Goal: Navigation & Orientation: Go to known website

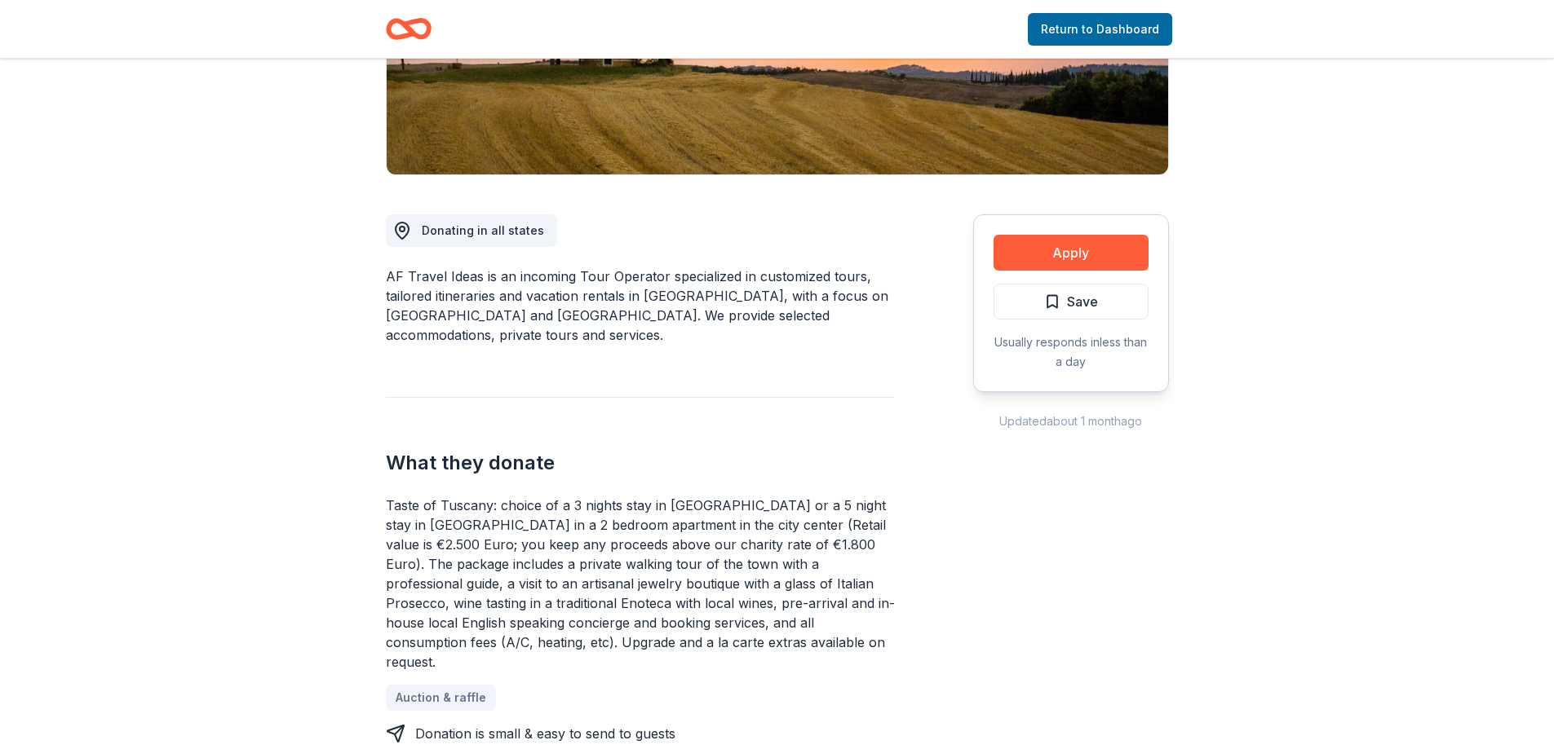
scroll to position [489, 0]
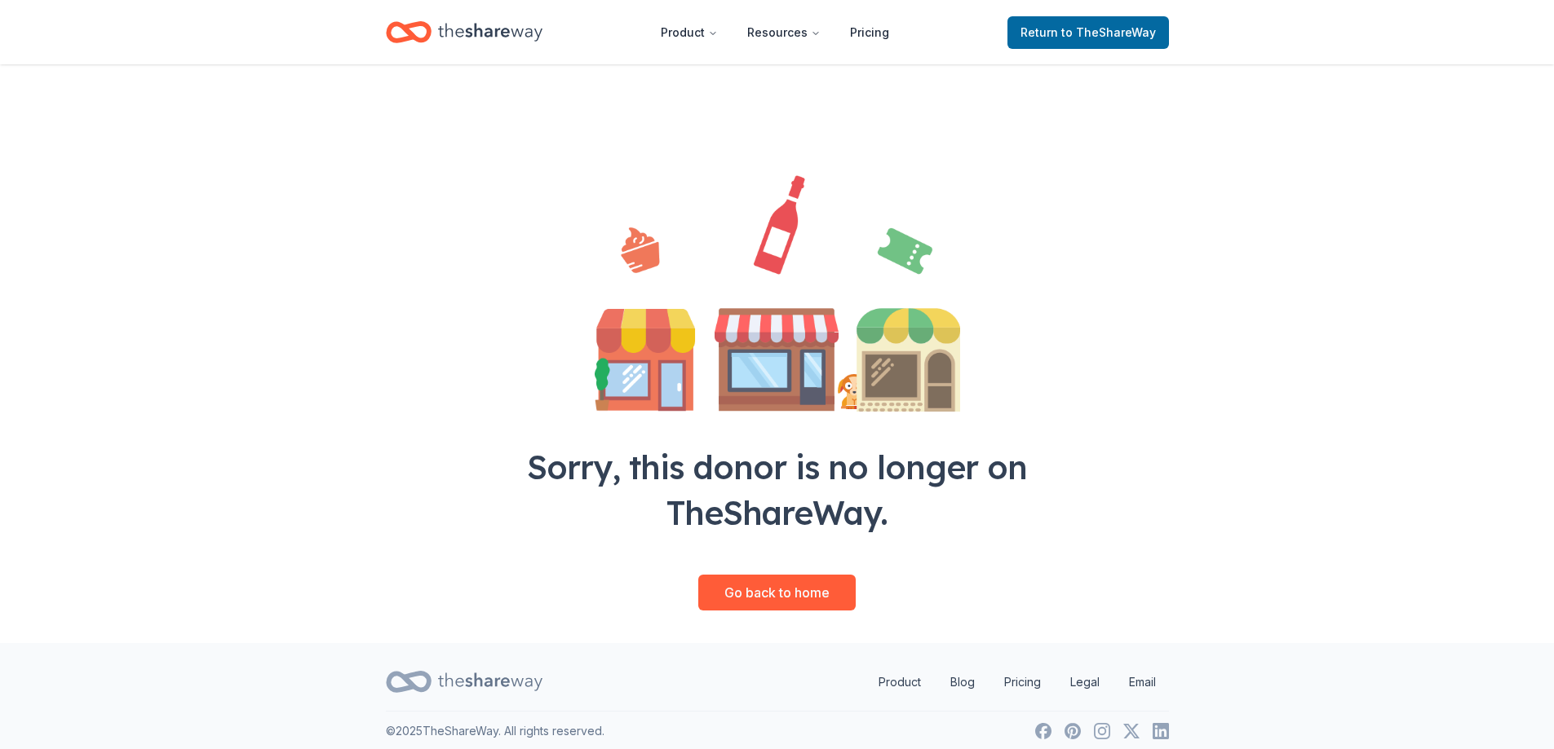
scroll to position [38, 0]
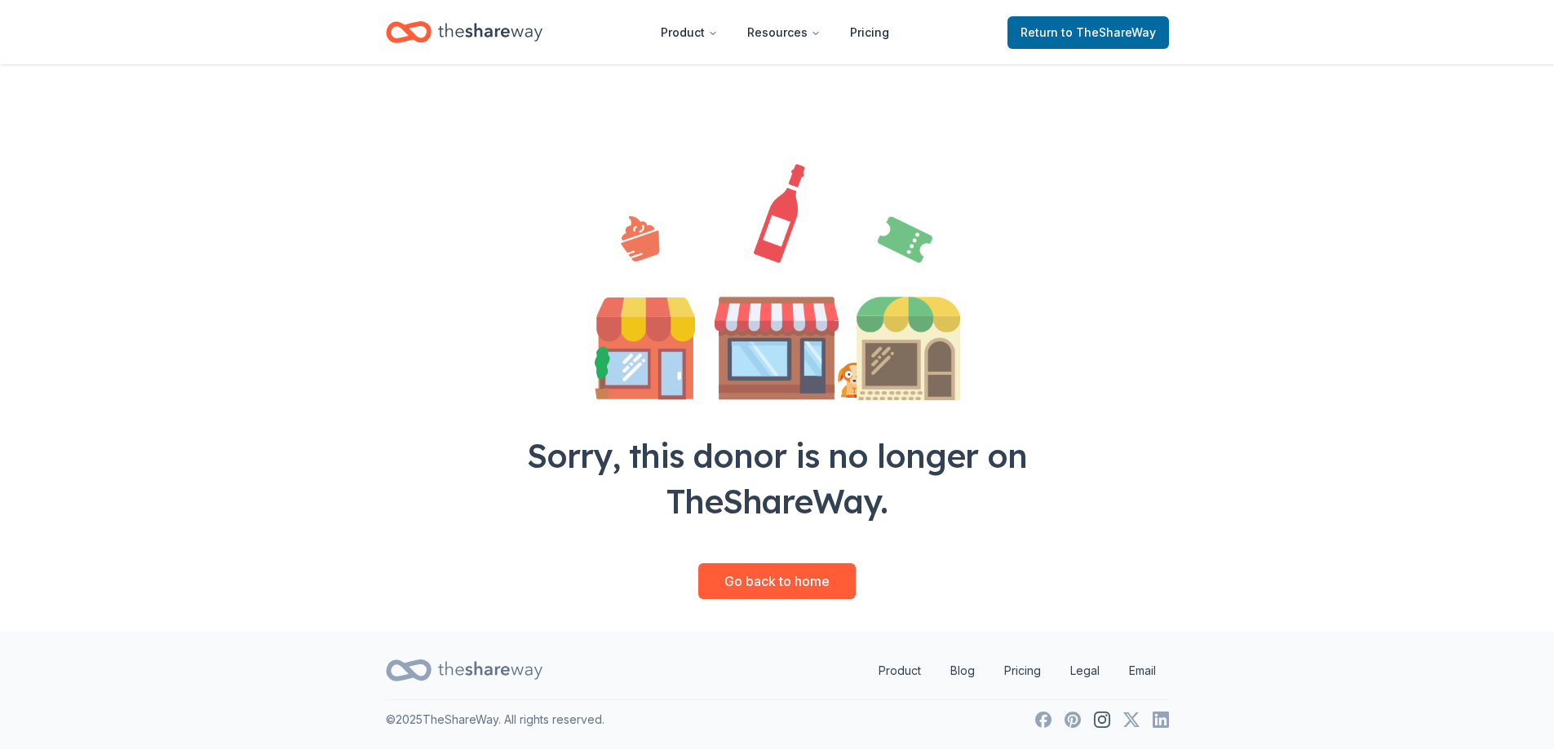
click at [1102, 719] on icon at bounding box center [1102, 720] width 16 height 16
